Goal: Information Seeking & Learning: Understand process/instructions

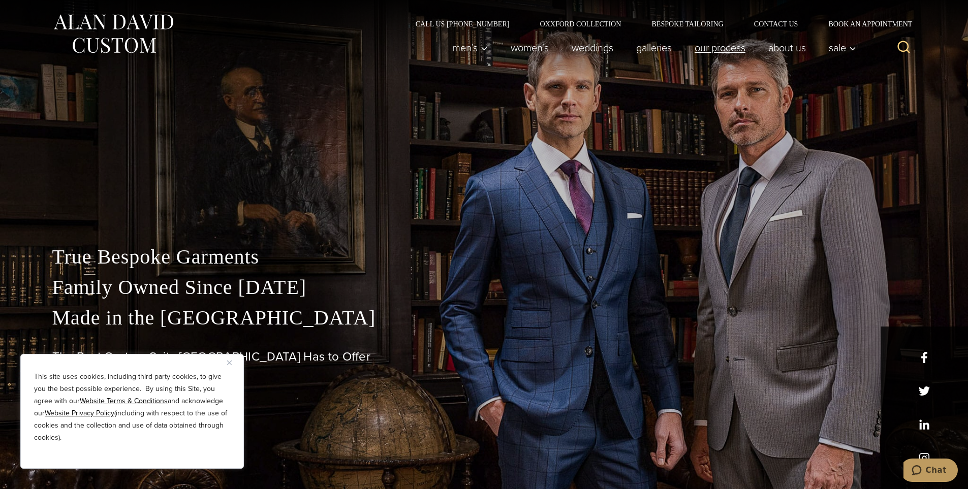
click at [726, 52] on link "Our Process" at bounding box center [720, 48] width 74 height 20
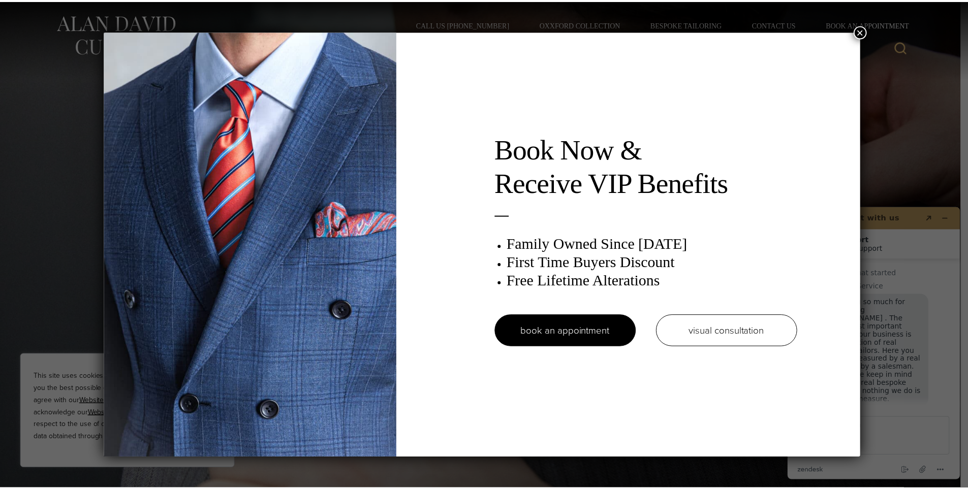
scroll to position [13, 0]
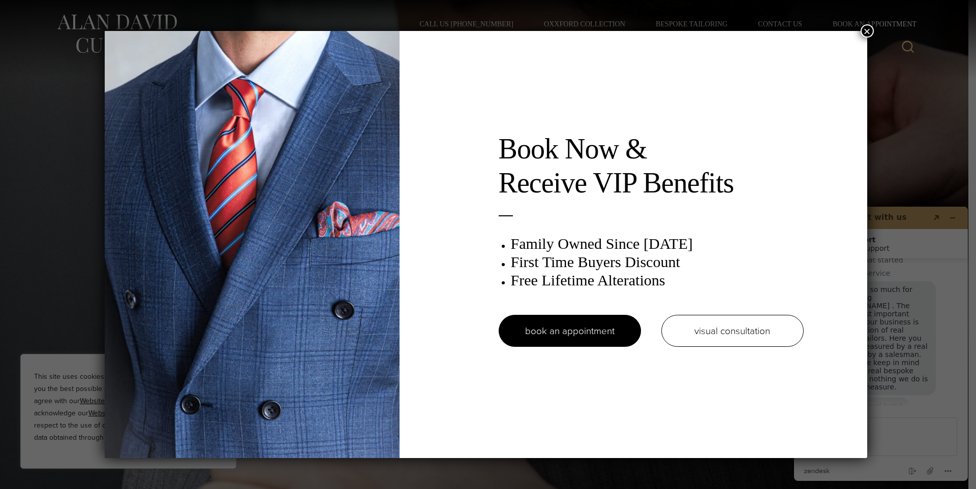
click at [871, 28] on button "×" at bounding box center [866, 30] width 13 height 13
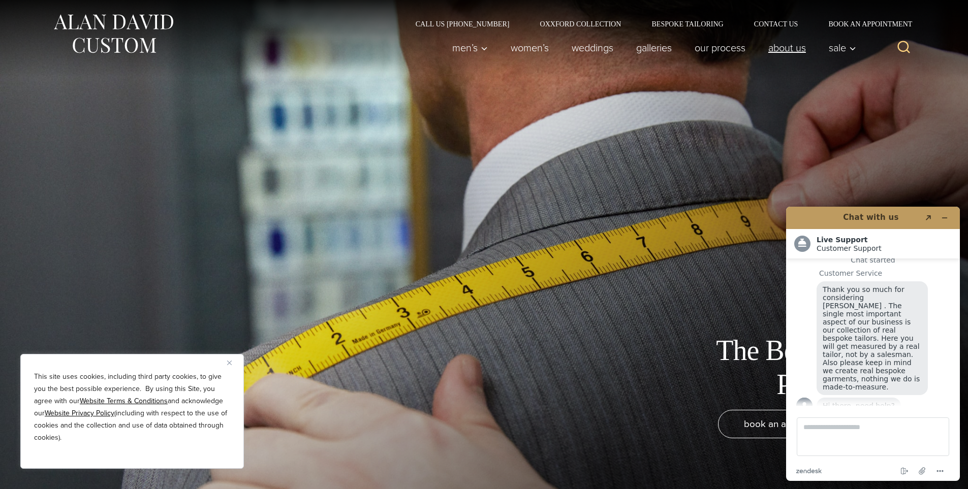
click at [804, 48] on link "About Us" at bounding box center [787, 48] width 60 height 20
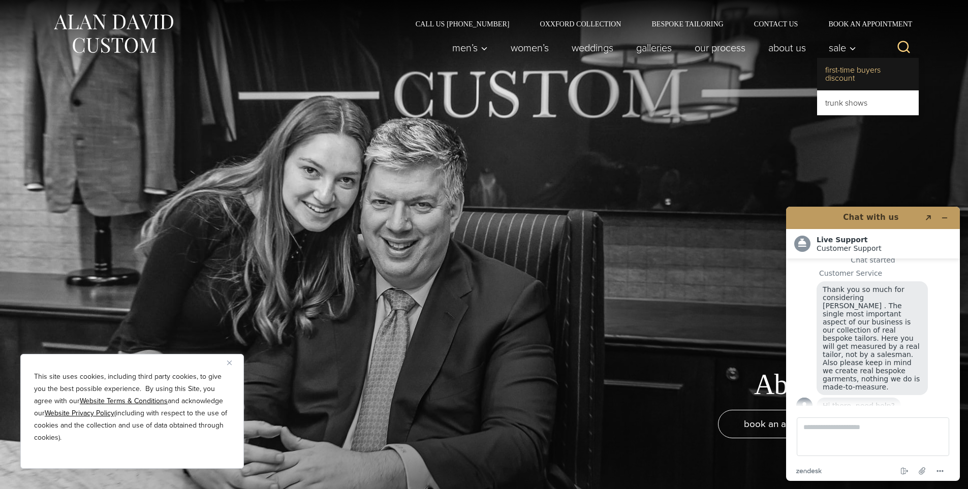
click at [859, 68] on link "First-Time Buyers Discount" at bounding box center [868, 74] width 102 height 33
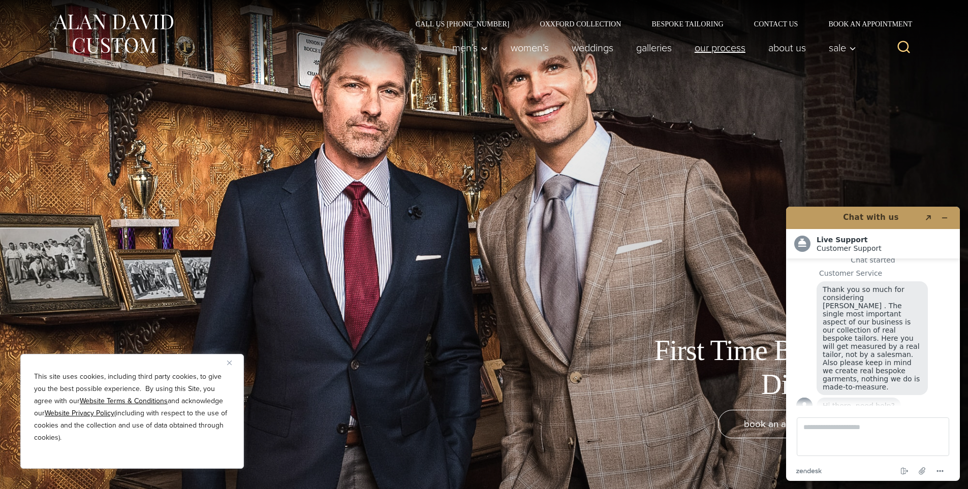
click at [698, 51] on link "Our Process" at bounding box center [720, 48] width 74 height 20
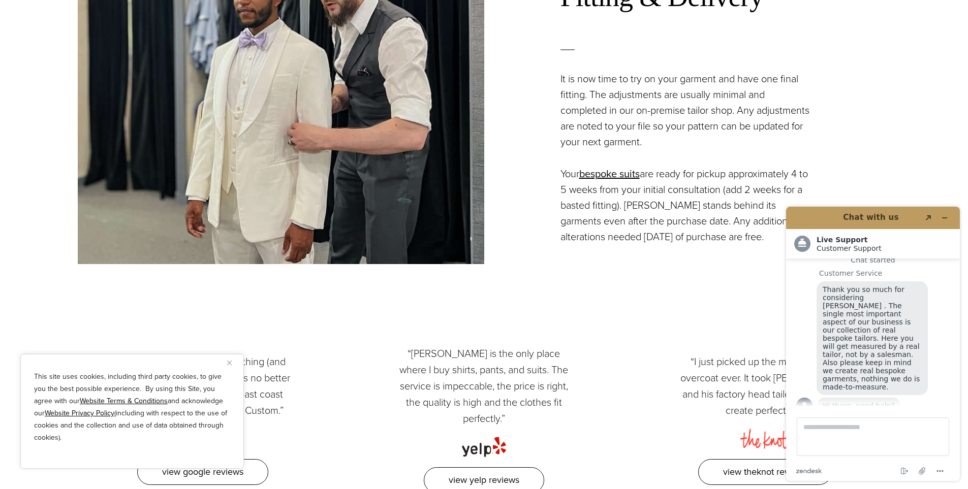
scroll to position [2626, 0]
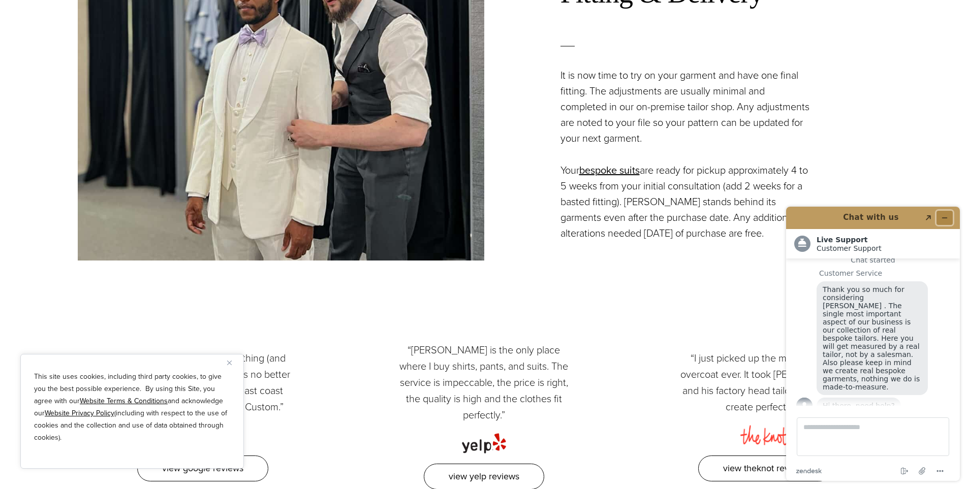
click at [949, 216] on button "Minimize widget" at bounding box center [945, 218] width 16 height 14
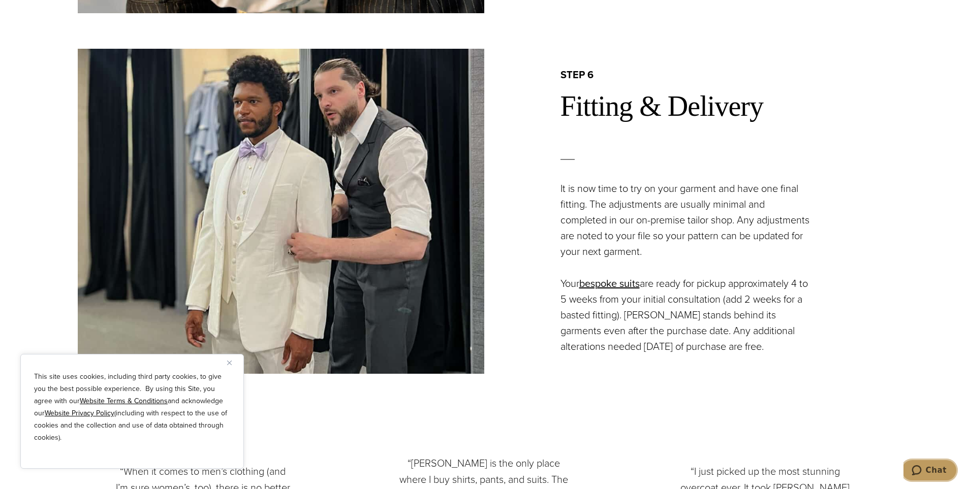
scroll to position [2541, 0]
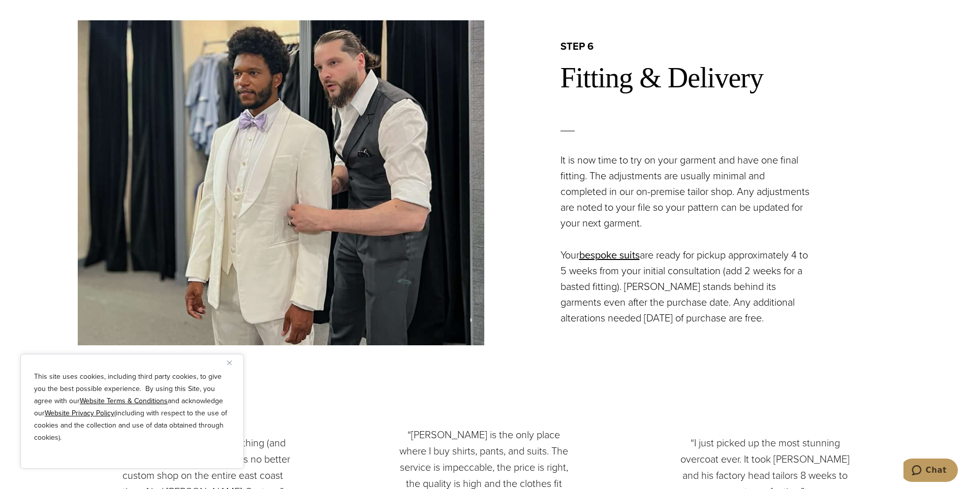
click at [706, 98] on div "step 6 Fitting & Delivery It is now time to try on your garment and have one fi…" at bounding box center [687, 183] width 407 height 287
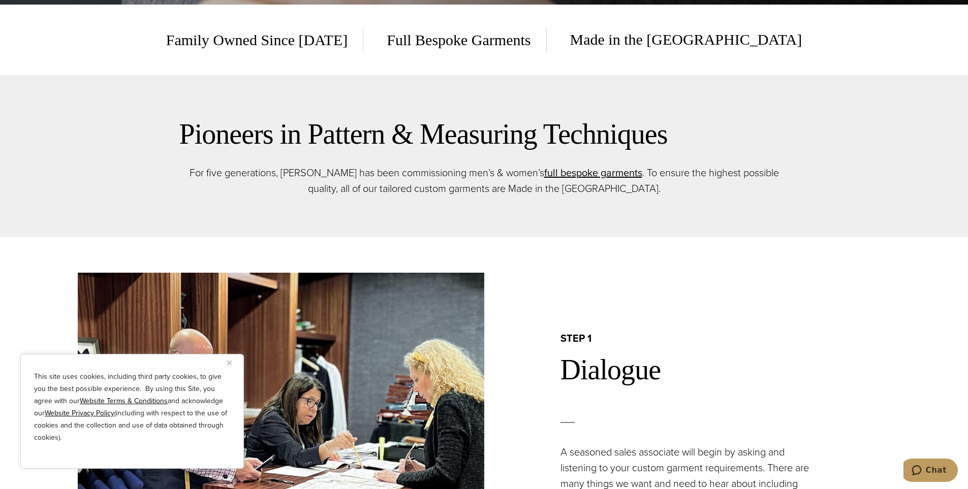
scroll to position [0, 0]
